Goal: Information Seeking & Learning: Learn about a topic

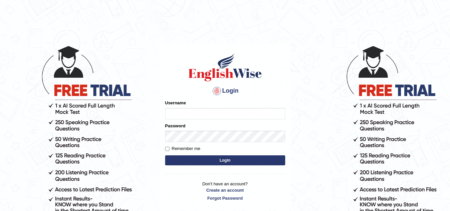
type input "Narendrasingh"
click at [247, 159] on button "Login" at bounding box center [225, 160] width 120 height 10
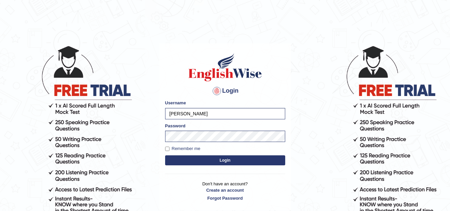
click at [234, 163] on button "Login" at bounding box center [225, 160] width 120 height 10
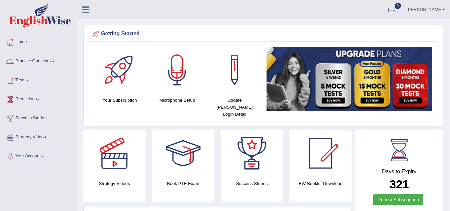
click at [54, 61] on link "Practice Questions" at bounding box center [38, 60] width 76 height 17
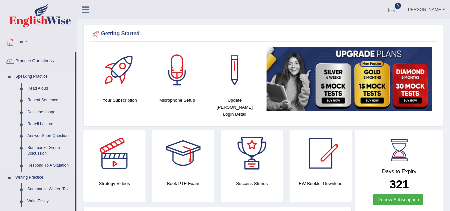
click at [37, 88] on link "Read Aloud" at bounding box center [49, 89] width 50 height 12
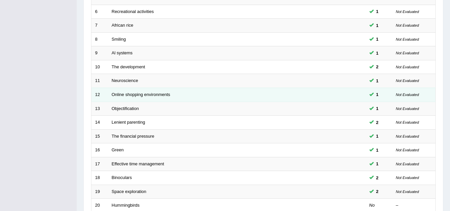
scroll to position [230, 0]
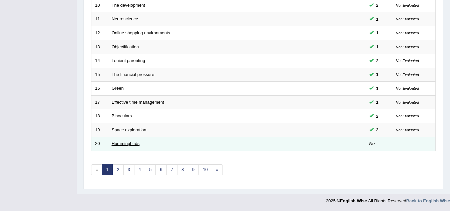
click at [121, 144] on link "Hummingbirds" at bounding box center [126, 143] width 28 height 5
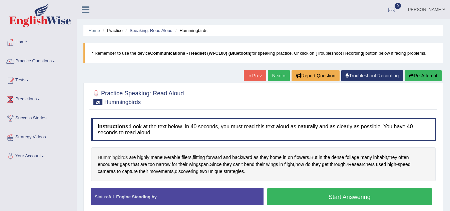
click at [110, 158] on span "Hummingbirds" at bounding box center [113, 157] width 30 height 7
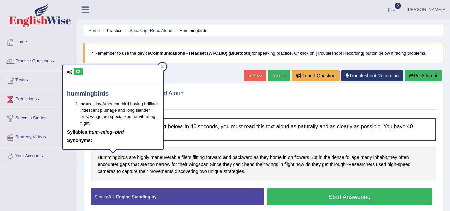
click at [78, 71] on icon at bounding box center [78, 72] width 5 height 4
click at [77, 71] on icon at bounding box center [78, 72] width 5 height 4
click at [163, 66] on icon at bounding box center [162, 66] width 3 height 3
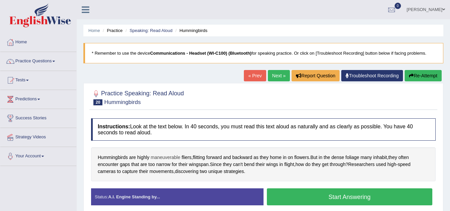
click at [166, 158] on span "maneuverable" at bounding box center [166, 157] width 30 height 7
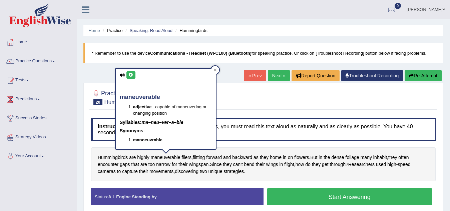
click at [128, 72] on button at bounding box center [130, 74] width 9 height 7
click at [130, 76] on icon at bounding box center [130, 75] width 5 height 4
click at [216, 69] on icon at bounding box center [214, 69] width 3 height 3
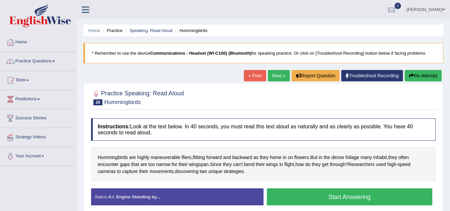
click at [342, 195] on button "Start Answering" at bounding box center [350, 196] width 166 height 17
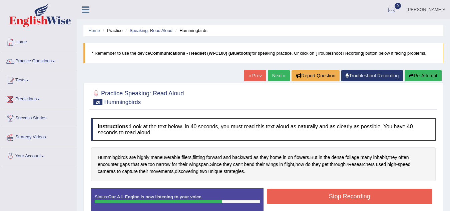
click at [305, 199] on button "Stop Recording" at bounding box center [350, 196] width 166 height 15
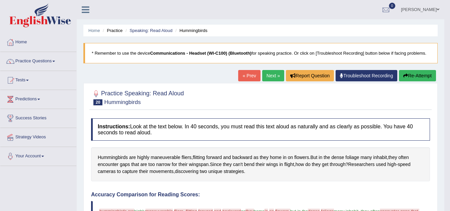
click at [269, 78] on link "Next »" at bounding box center [273, 75] width 22 height 11
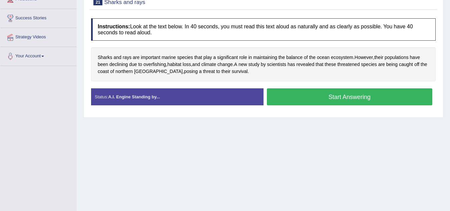
click at [332, 100] on button "Start Answering" at bounding box center [350, 96] width 166 height 17
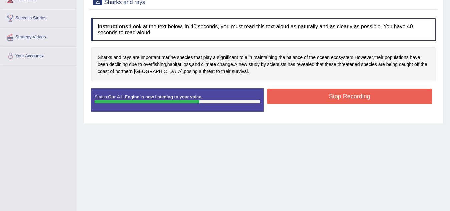
click at [314, 98] on button "Stop Recording" at bounding box center [350, 96] width 166 height 15
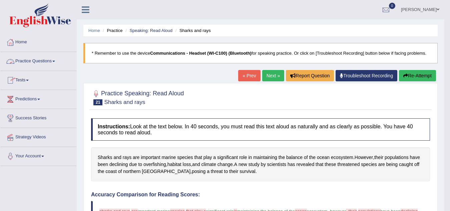
click at [55, 61] on span at bounding box center [53, 61] width 3 height 1
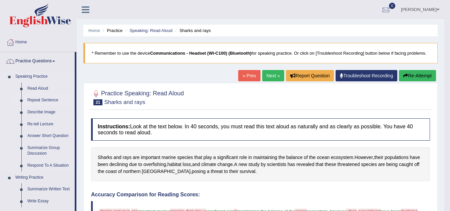
click at [34, 99] on link "Repeat Sentence" at bounding box center [49, 100] width 50 height 12
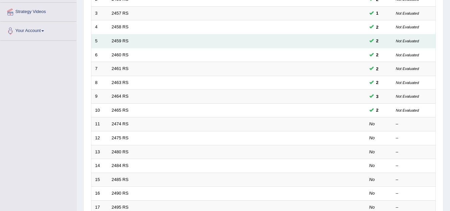
scroll to position [133, 0]
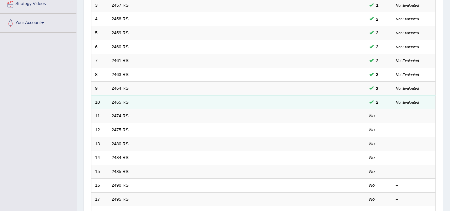
click at [124, 102] on link "2465 RS" at bounding box center [120, 102] width 17 height 5
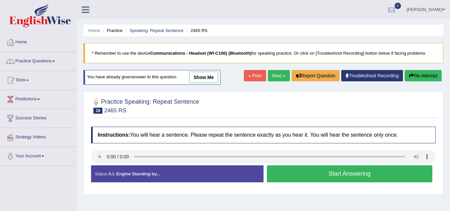
click at [372, 178] on button "Start Answering" at bounding box center [350, 173] width 166 height 17
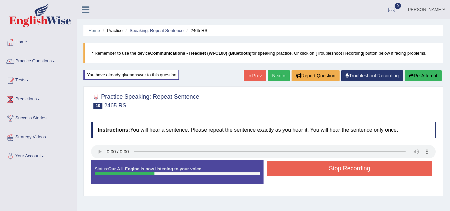
click at [350, 175] on button "Stop Recording" at bounding box center [350, 168] width 166 height 15
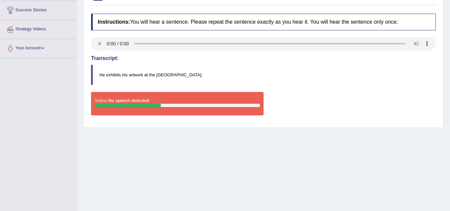
scroll to position [33, 0]
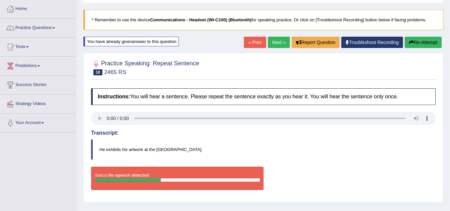
click at [194, 19] on b "Communications - Headset (WI-C100) (Bluetooth)" at bounding box center [200, 19] width 101 height 5
click at [99, 17] on blockquote "* Remember to use the device Communications - Headset (WI-C100) (Bluetooth) for…" at bounding box center [263, 20] width 360 height 20
click at [102, 16] on blockquote "* Remember to use the device Communications - Headset (WI-C100) (Bluetooth) for…" at bounding box center [263, 20] width 360 height 20
click at [100, 17] on blockquote "* Remember to use the device Communications - Headset (WI-C100) (Bluetooth) for…" at bounding box center [263, 20] width 360 height 20
click at [119, 43] on div "You have already given answer to this question" at bounding box center [130, 42] width 95 height 10
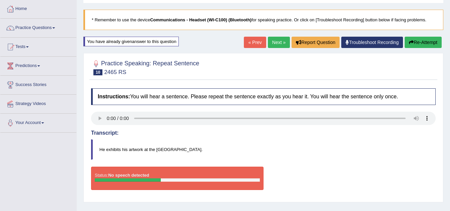
click at [103, 60] on h2 "Practice Speaking: Repeat Sentence 10 2465 RS" at bounding box center [145, 67] width 108 height 17
click at [95, 70] on span "10" at bounding box center [97, 72] width 9 height 6
drag, startPoint x: 121, startPoint y: 63, endPoint x: 114, endPoint y: 65, distance: 7.5
click at [121, 64] on h2 "Practice Speaking: Repeat Sentence 10 2465 RS" at bounding box center [145, 67] width 108 height 17
click at [208, 22] on b "Communications - Headset (WI-C100) (Bluetooth)" at bounding box center [200, 19] width 101 height 5
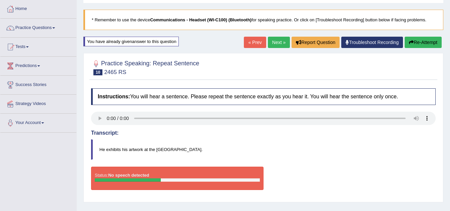
click at [209, 22] on b "Communications - Headset (WI-C100) (Bluetooth)" at bounding box center [200, 19] width 101 height 5
click at [210, 22] on b "Communications - Headset (WI-C100) (Bluetooth)" at bounding box center [200, 19] width 101 height 5
click at [213, 22] on b "Communications - Headset (WI-C100) (Bluetooth)" at bounding box center [200, 19] width 101 height 5
drag, startPoint x: 215, startPoint y: 22, endPoint x: 222, endPoint y: 22, distance: 7.0
click at [219, 22] on b "Communications - Headset (WI-C100) (Bluetooth)" at bounding box center [200, 19] width 101 height 5
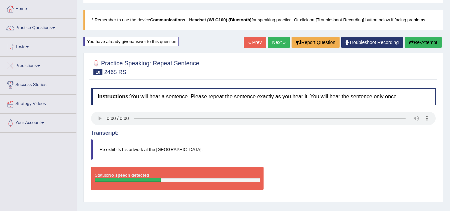
click at [238, 20] on b "Communications - Headset (WI-C100) (Bluetooth)" at bounding box center [200, 19] width 101 height 5
drag, startPoint x: 239, startPoint y: 20, endPoint x: 244, endPoint y: 20, distance: 5.0
click at [242, 20] on b "Communications - Headset (WI-C100) (Bluetooth)" at bounding box center [200, 19] width 101 height 5
click at [247, 21] on b "Communications - Headset (WI-C100) (Bluetooth)" at bounding box center [200, 19] width 101 height 5
click at [255, 22] on blockquote "* Remember to use the device Communications - Headset (WI-C100) (Bluetooth) for…" at bounding box center [263, 20] width 360 height 20
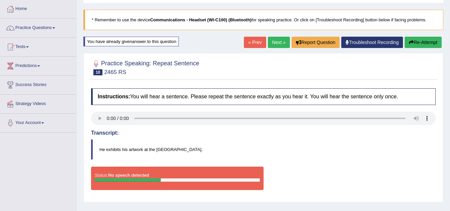
drag, startPoint x: 256, startPoint y: 22, endPoint x: 290, endPoint y: 23, distance: 34.4
click at [265, 23] on blockquote "* Remember to use the device Communications - Headset (WI-C100) (Bluetooth) for…" at bounding box center [263, 20] width 360 height 20
click at [349, 23] on blockquote "* Remember to use the device Communications - Headset (WI-C100) (Bluetooth) for…" at bounding box center [263, 20] width 360 height 20
click at [360, 20] on blockquote "* Remember to use the device Communications - Headset (WI-C100) (Bluetooth) for…" at bounding box center [263, 20] width 360 height 20
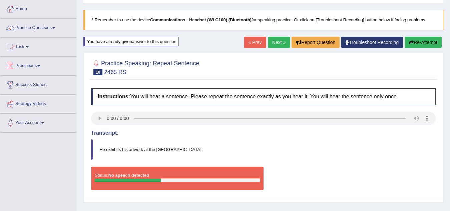
click at [360, 20] on blockquote "* Remember to use the device Communications - Headset (WI-C100) (Bluetooth) for…" at bounding box center [263, 20] width 360 height 20
click at [361, 20] on blockquote "* Remember to use the device Communications - Headset (WI-C100) (Bluetooth) for…" at bounding box center [263, 20] width 360 height 20
click at [365, 20] on blockquote "* Remember to use the device Communications - Headset (WI-C100) (Bluetooth) for…" at bounding box center [263, 20] width 360 height 20
click at [357, 20] on blockquote "* Remember to use the device Communications - Headset (WI-C100) (Bluetooth) for…" at bounding box center [263, 20] width 360 height 20
drag, startPoint x: 357, startPoint y: 20, endPoint x: 369, endPoint y: 21, distance: 11.4
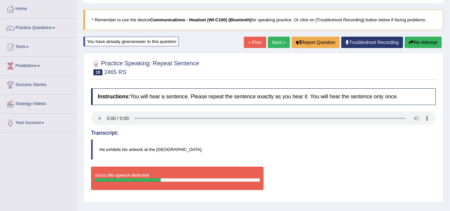
click at [366, 21] on blockquote "* Remember to use the device Communications - Headset (WI-C100) (Bluetooth) for…" at bounding box center [263, 20] width 360 height 20
click at [394, 20] on blockquote "* Remember to use the device Communications - Headset (WI-C100) (Bluetooth) for…" at bounding box center [263, 20] width 360 height 20
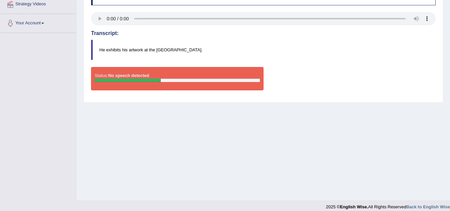
scroll to position [139, 0]
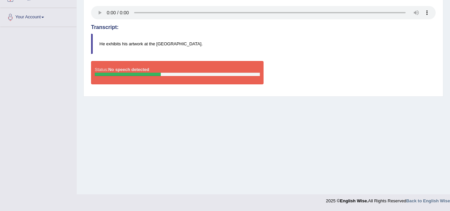
drag, startPoint x: 130, startPoint y: 73, endPoint x: 127, endPoint y: 71, distance: 3.4
click at [130, 73] on div at bounding box center [128, 74] width 66 height 3
click at [127, 71] on strong "No speech detected" at bounding box center [128, 69] width 41 height 5
click at [125, 73] on div "Status: No speech detected" at bounding box center [177, 72] width 172 height 23
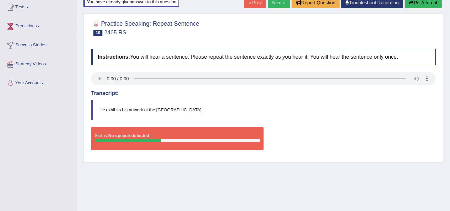
scroll to position [0, 0]
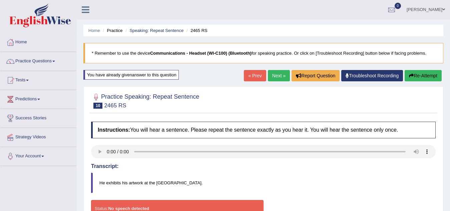
click at [198, 28] on li "2465 RS" at bounding box center [196, 30] width 23 height 6
click at [196, 29] on li "2465 RS" at bounding box center [196, 30] width 23 height 6
click at [195, 28] on li "2465 RS" at bounding box center [196, 30] width 23 height 6
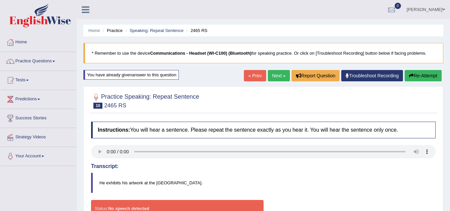
click at [196, 30] on li "2465 RS" at bounding box center [196, 30] width 23 height 6
click at [24, 40] on link "Home" at bounding box center [38, 41] width 76 height 17
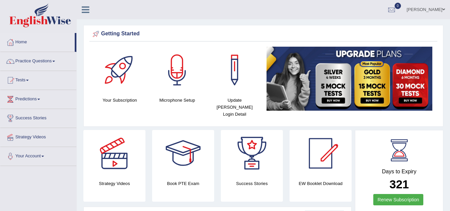
click at [176, 69] on div at bounding box center [177, 70] width 47 height 47
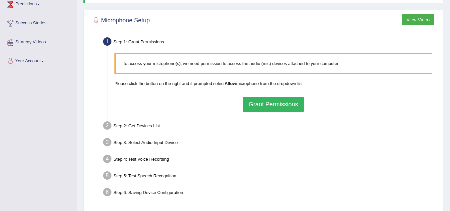
scroll to position [100, 0]
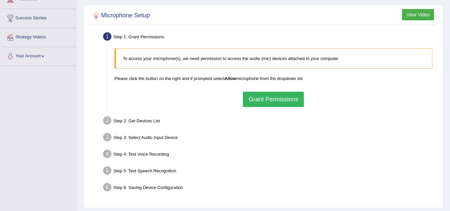
click at [271, 103] on button "Grant Permissions" at bounding box center [273, 99] width 61 height 15
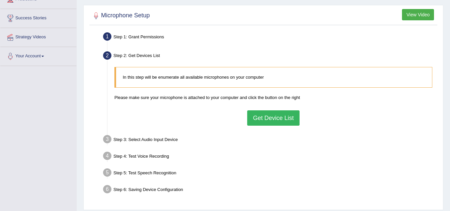
click at [268, 119] on button "Get Device List" at bounding box center [273, 117] width 52 height 15
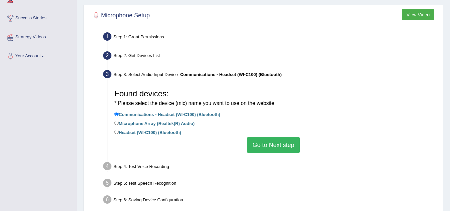
click at [285, 143] on button "Go to Next step" at bounding box center [273, 144] width 53 height 15
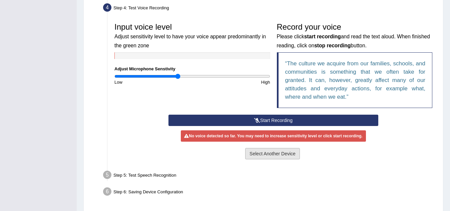
scroll to position [200, 0]
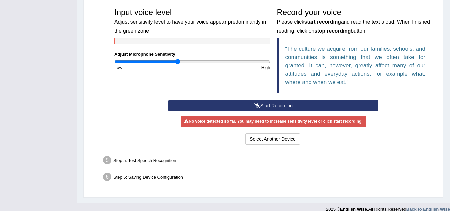
click at [274, 103] on button "Start Recording" at bounding box center [273, 105] width 210 height 11
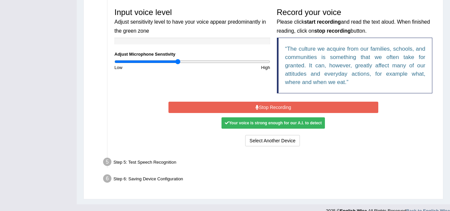
click at [269, 105] on button "Stop Recording" at bounding box center [273, 107] width 210 height 11
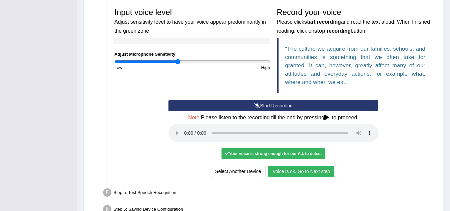
click at [292, 172] on button "Voice is ok. Go to Next step" at bounding box center [301, 171] width 66 height 11
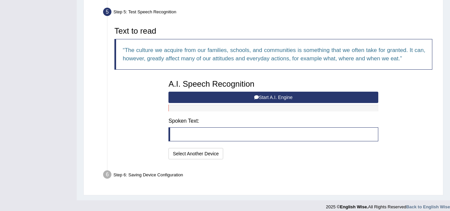
click at [270, 96] on button "Start A.I. Engine" at bounding box center [273, 97] width 210 height 11
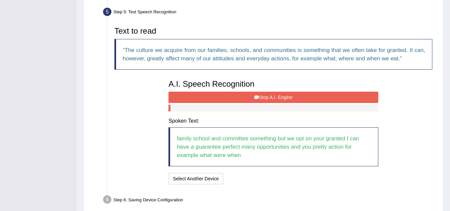
click at [277, 91] on div "A.I. Speech Recognition Start A.I. Engine Stop A.I. Engine Note: Please listen …" at bounding box center [273, 131] width 216 height 110
click at [278, 97] on button "Stop A.I. Engine" at bounding box center [273, 97] width 210 height 11
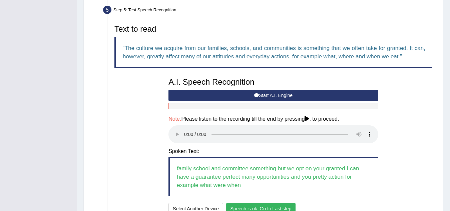
scroll to position [263, 0]
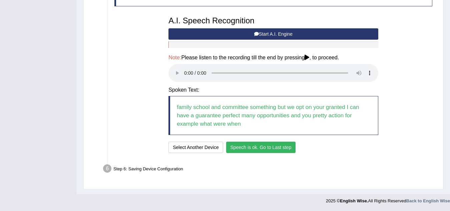
click at [262, 149] on button "Speech is ok. Go to Last step" at bounding box center [261, 147] width 70 height 11
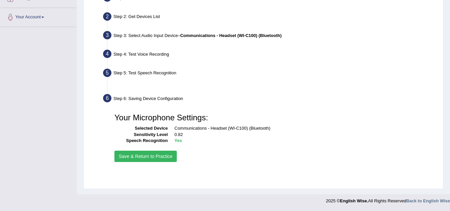
scroll to position [139, 0]
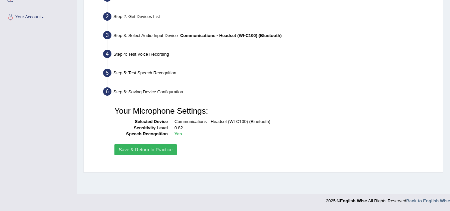
click at [152, 148] on button "Save & Return to Practice" at bounding box center [145, 149] width 62 height 11
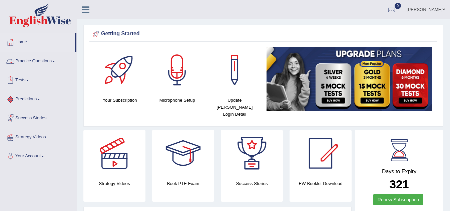
click at [55, 61] on span at bounding box center [53, 61] width 3 height 1
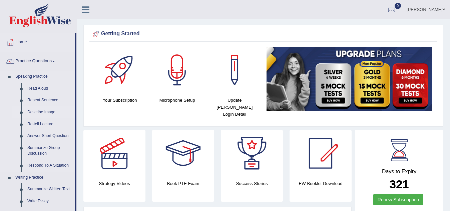
click at [38, 112] on link "Describe Image" at bounding box center [49, 112] width 50 height 12
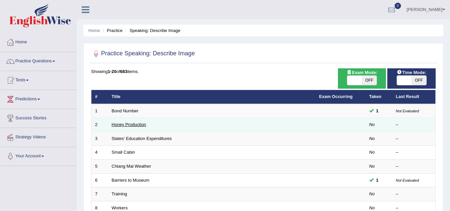
click at [117, 123] on link "Honey Production" at bounding box center [129, 124] width 34 height 5
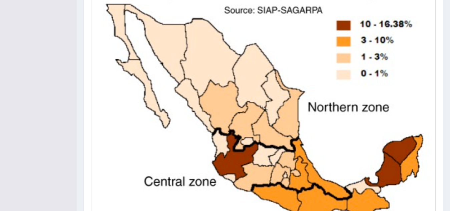
scroll to position [215, 0]
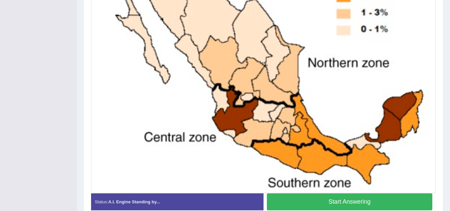
click at [353, 202] on button "Start Answering" at bounding box center [350, 201] width 166 height 17
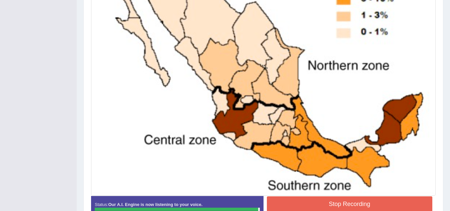
scroll to position [254, 0]
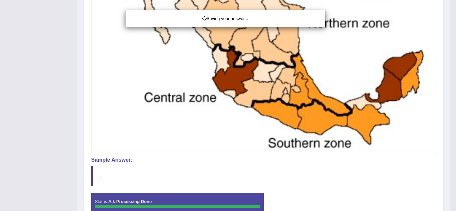
click at [359, 164] on div "Saving your answer..." at bounding box center [228, 105] width 456 height 211
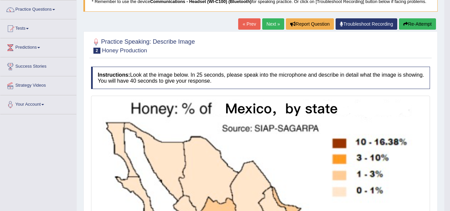
scroll to position [0, 0]
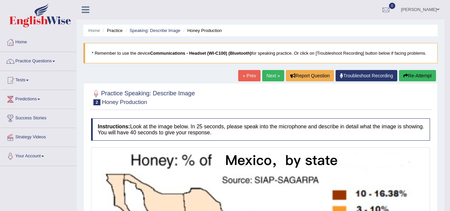
click at [265, 73] on link "Next »" at bounding box center [273, 75] width 22 height 11
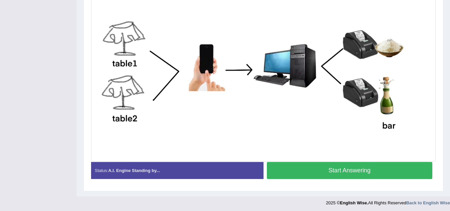
scroll to position [173, 0]
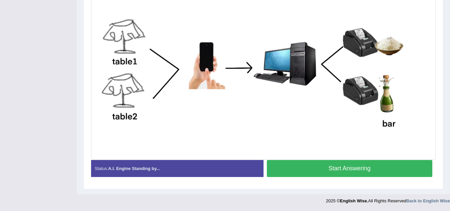
click at [341, 170] on button "Start Answering" at bounding box center [350, 168] width 166 height 17
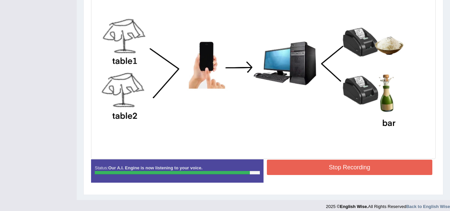
scroll to position [174, 0]
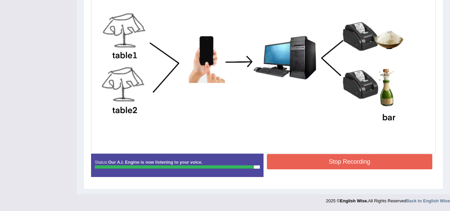
click at [355, 163] on button "Stop Recording" at bounding box center [350, 161] width 166 height 15
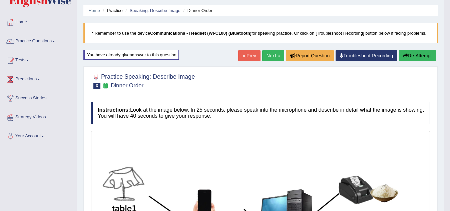
scroll to position [0, 0]
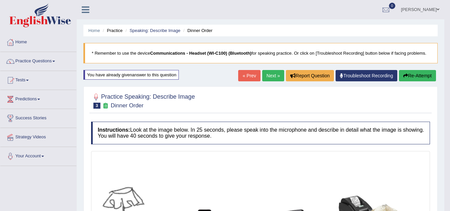
click at [265, 74] on link "Next »" at bounding box center [273, 75] width 22 height 11
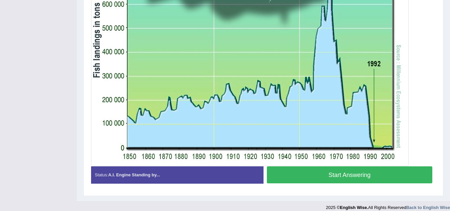
scroll to position [246, 0]
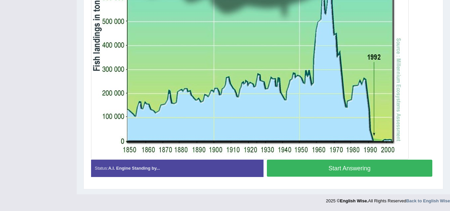
click at [359, 170] on button "Start Answering" at bounding box center [350, 168] width 166 height 17
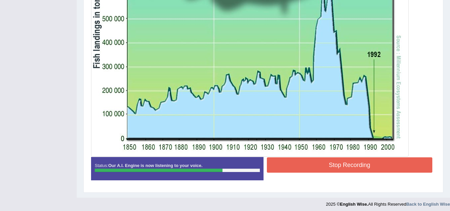
scroll to position [247, 0]
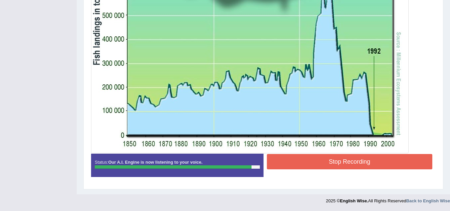
click at [324, 157] on button "Stop Recording" at bounding box center [350, 161] width 166 height 15
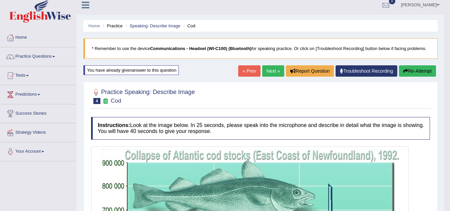
scroll to position [0, 0]
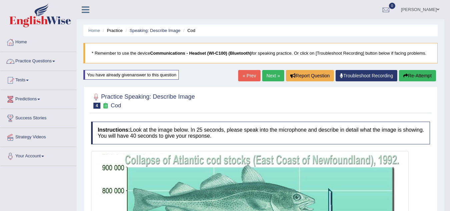
click at [54, 60] on link "Practice Questions" at bounding box center [38, 60] width 76 height 17
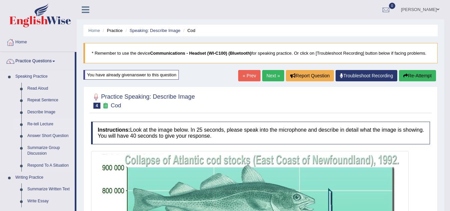
click at [43, 124] on link "Re-tell Lecture" at bounding box center [49, 124] width 50 height 12
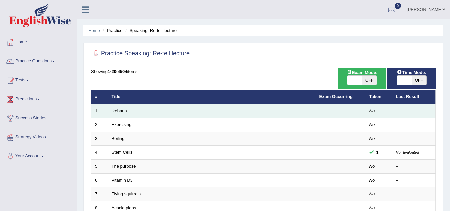
click at [122, 112] on link "Ikebana" at bounding box center [119, 110] width 15 height 5
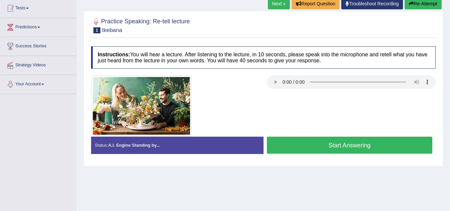
scroll to position [72, 0]
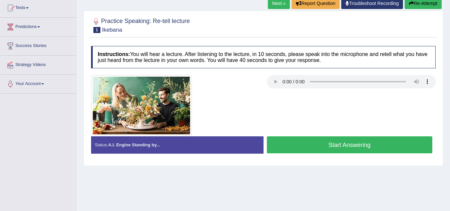
click at [320, 143] on button "Start Answering" at bounding box center [350, 144] width 166 height 17
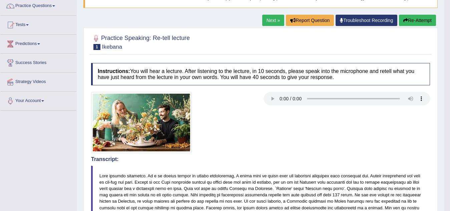
scroll to position [36, 0]
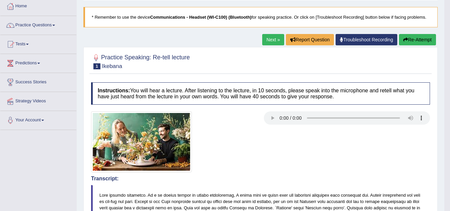
click at [418, 40] on button "Re-Attempt" at bounding box center [417, 39] width 37 height 11
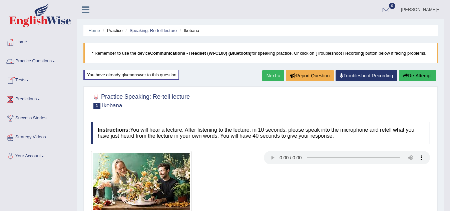
click at [55, 59] on link "Practice Questions" at bounding box center [38, 60] width 76 height 17
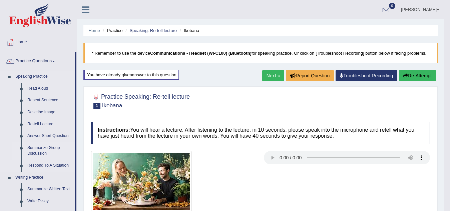
click at [41, 148] on link "Summarize Group Discussion" at bounding box center [49, 151] width 50 height 18
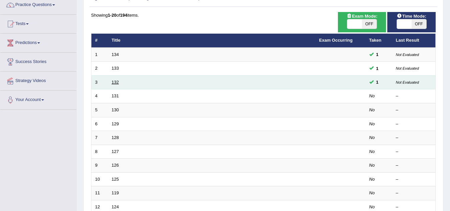
click at [116, 82] on link "132" at bounding box center [115, 82] width 7 height 5
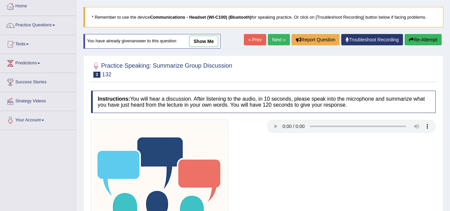
scroll to position [133, 0]
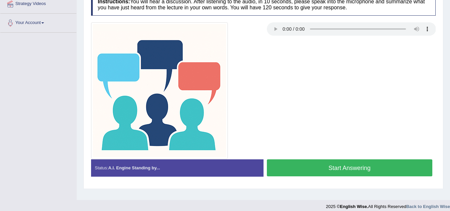
click at [333, 168] on button "Start Answering" at bounding box center [350, 167] width 166 height 17
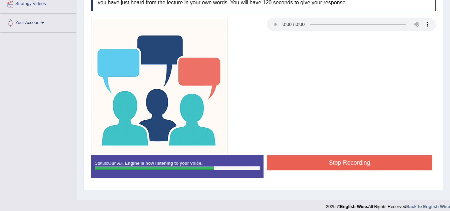
click at [362, 165] on button "Stop Recording" at bounding box center [350, 162] width 166 height 15
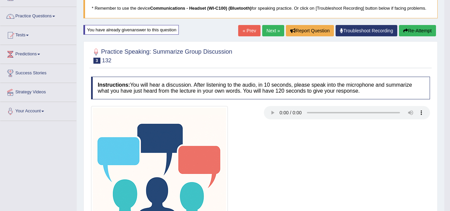
scroll to position [6, 0]
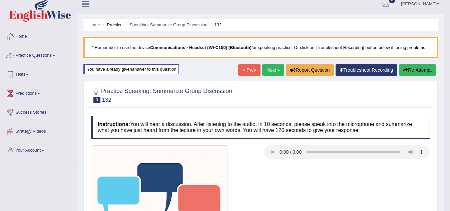
click at [416, 72] on button "Re-Attempt" at bounding box center [417, 69] width 37 height 11
